Goal: Transaction & Acquisition: Purchase product/service

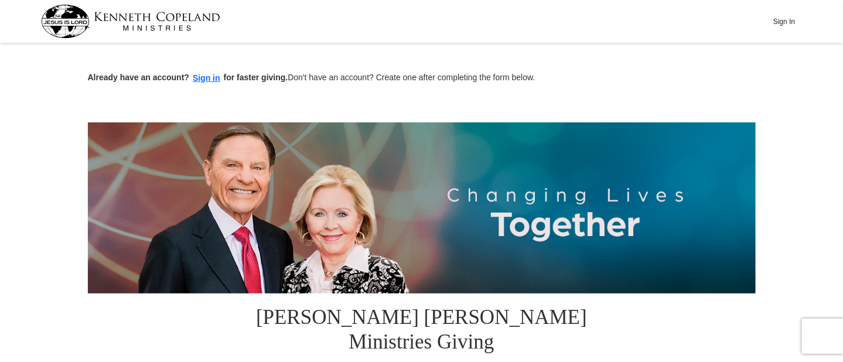
scroll to position [194, 0]
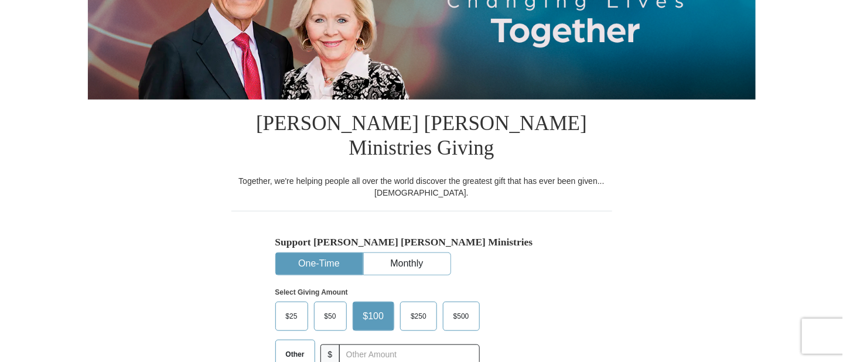
drag, startPoint x: 0, startPoint y: 0, endPoint x: 841, endPoint y: 53, distance: 842.6
click at [323, 308] on span "$50" at bounding box center [330, 317] width 23 height 18
click at [0, 0] on input "$50" at bounding box center [0, 0] width 0 height 0
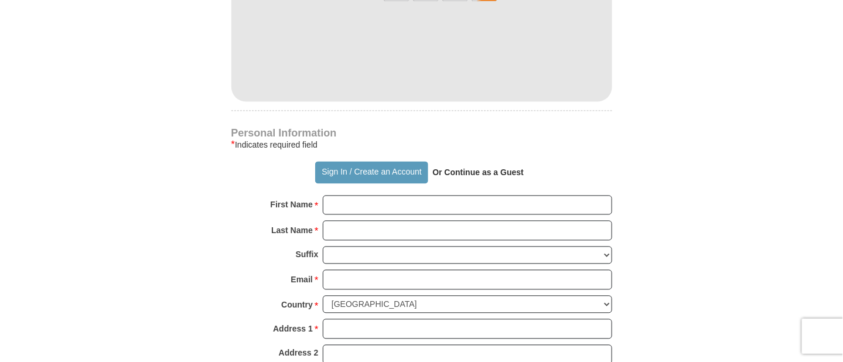
scroll to position [724, 0]
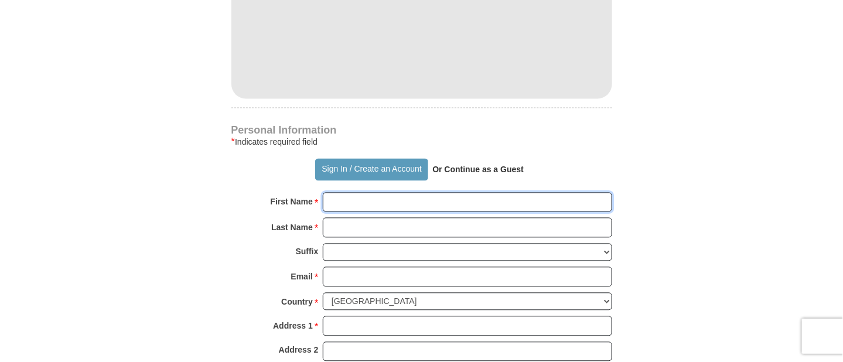
click at [364, 193] on input "First Name *" at bounding box center [467, 203] width 289 height 20
type input "[PERSON_NAME]"
click at [366, 218] on input "Last Name *" at bounding box center [467, 228] width 289 height 20
type input "[PERSON_NAME]"
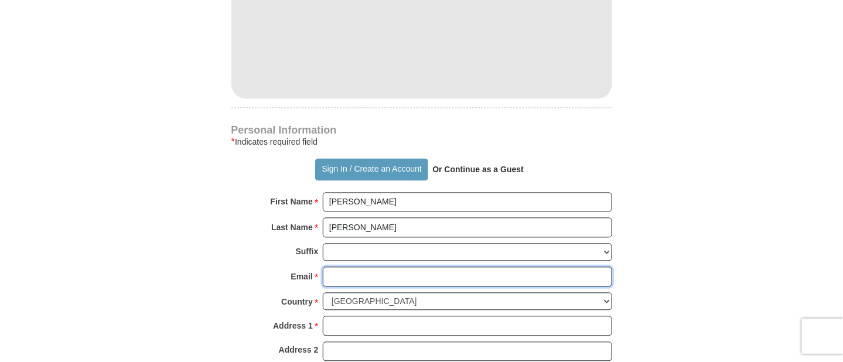
click at [338, 267] on input "Email *" at bounding box center [467, 277] width 289 height 20
type input "[EMAIL_ADDRESS][DOMAIN_NAME]"
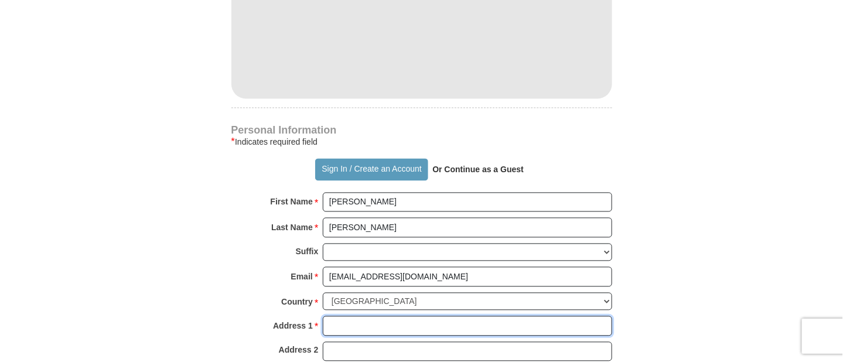
type input "[STREET_ADDRESS]"
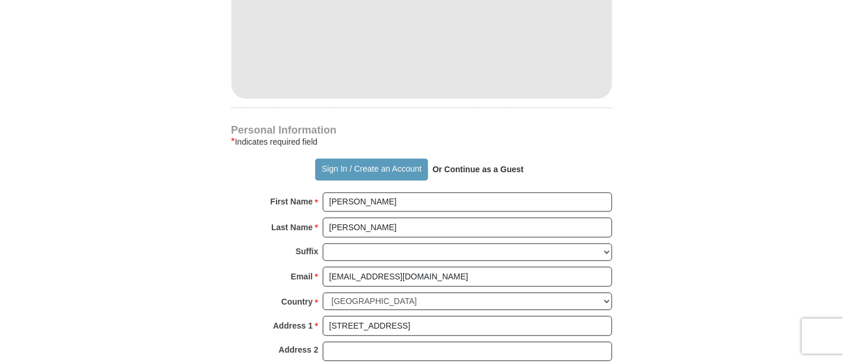
type input "Sugar Land"
select select "[GEOGRAPHIC_DATA]"
type input "77479"
type input "7132498772"
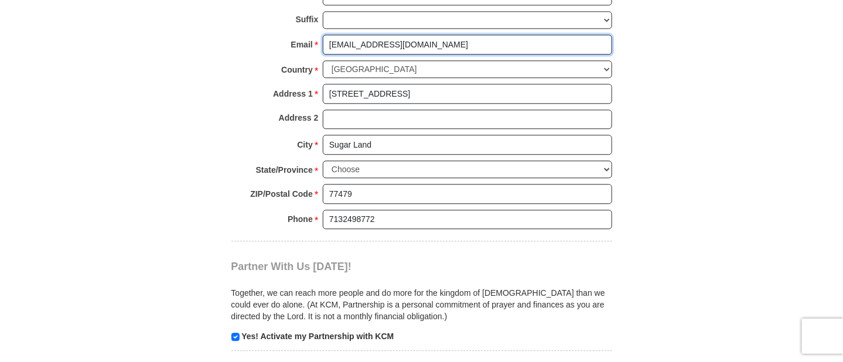
scroll to position [973, 0]
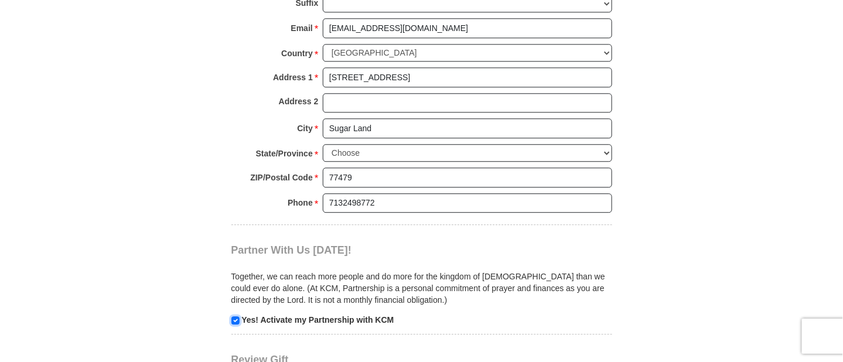
click at [232, 316] on input "checkbox" at bounding box center [235, 320] width 8 height 8
checkbox input "false"
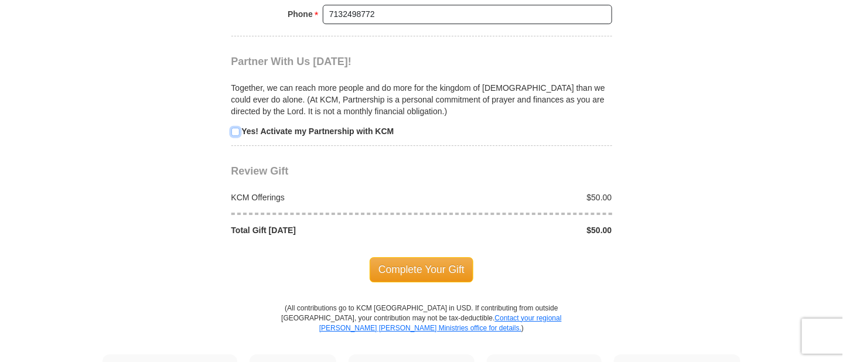
scroll to position [1173, 0]
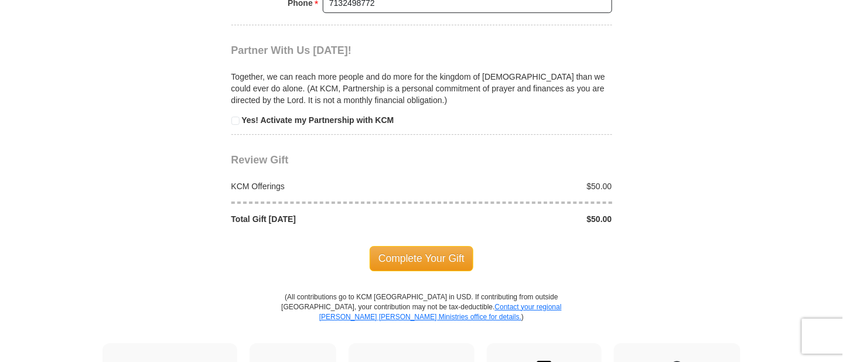
click at [432, 246] on span "Complete Your Gift" at bounding box center [422, 258] width 104 height 25
